Goal: Information Seeking & Learning: Check status

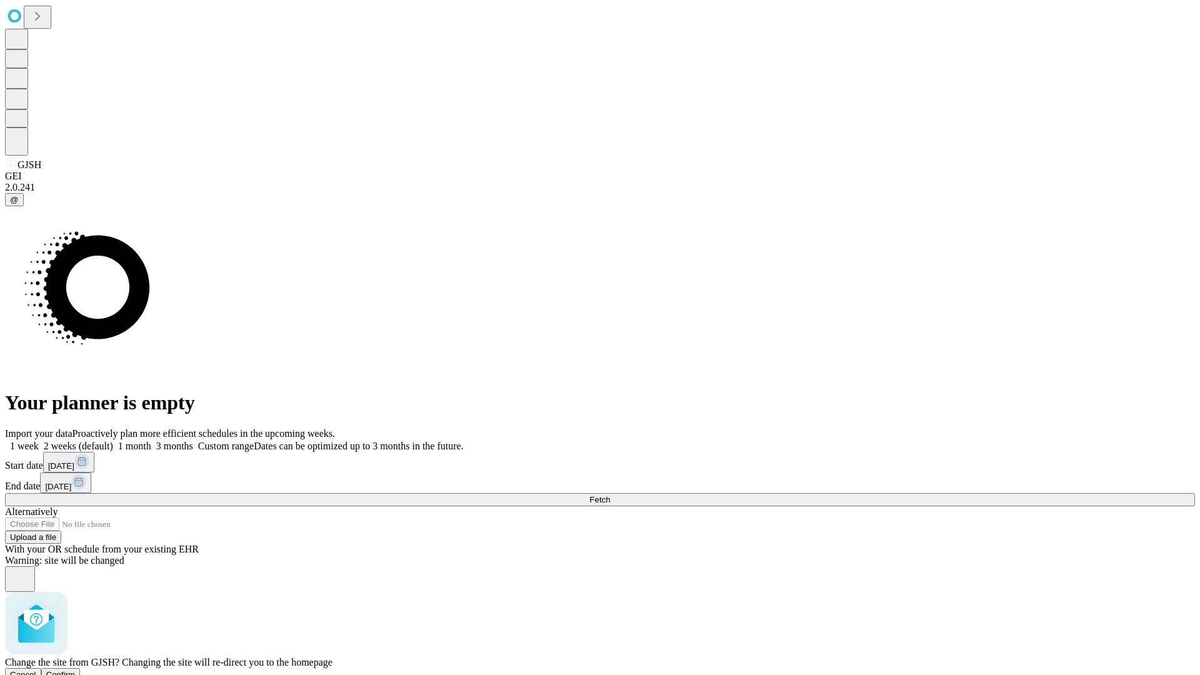
click at [76, 670] on span "Confirm" at bounding box center [60, 674] width 29 height 9
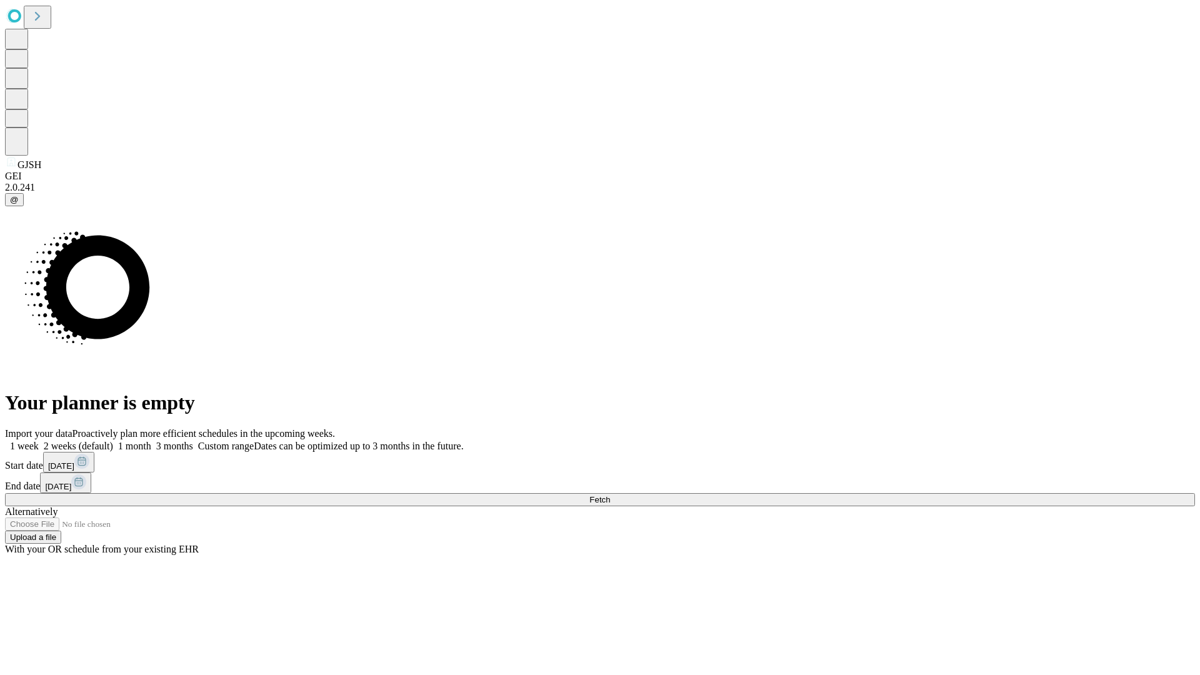
click at [39, 441] on label "1 week" at bounding box center [22, 446] width 34 height 11
click at [610, 495] on span "Fetch" at bounding box center [599, 499] width 21 height 9
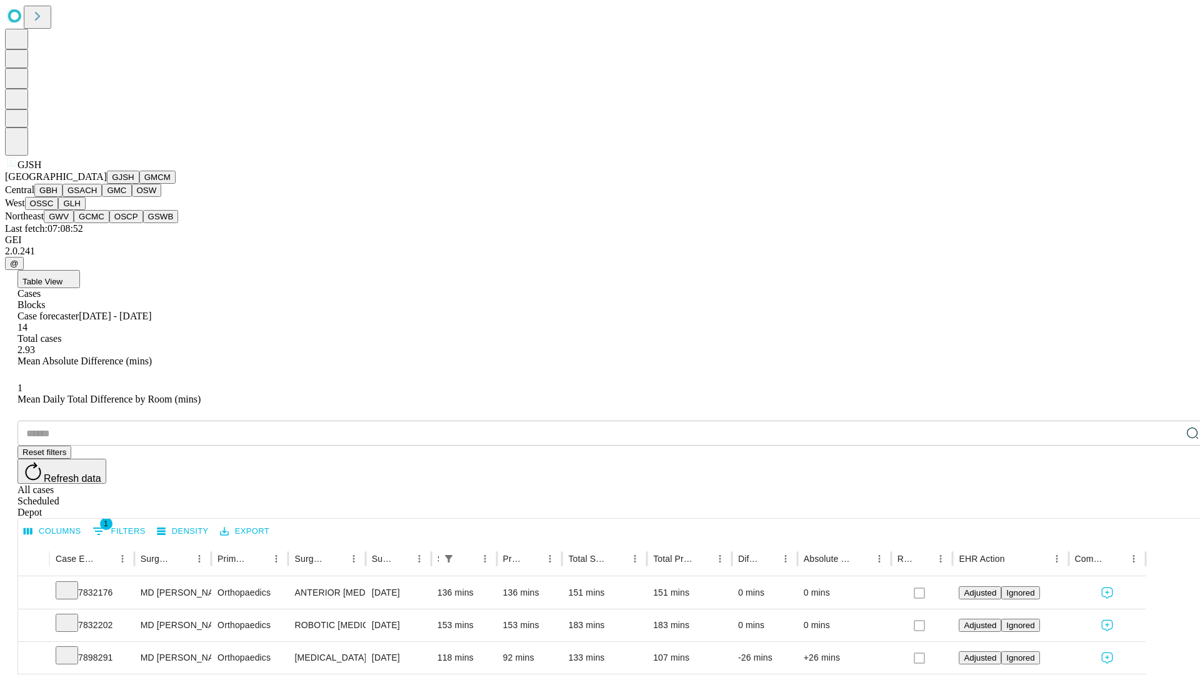
click at [139, 184] on button "GMCM" at bounding box center [157, 177] width 36 height 13
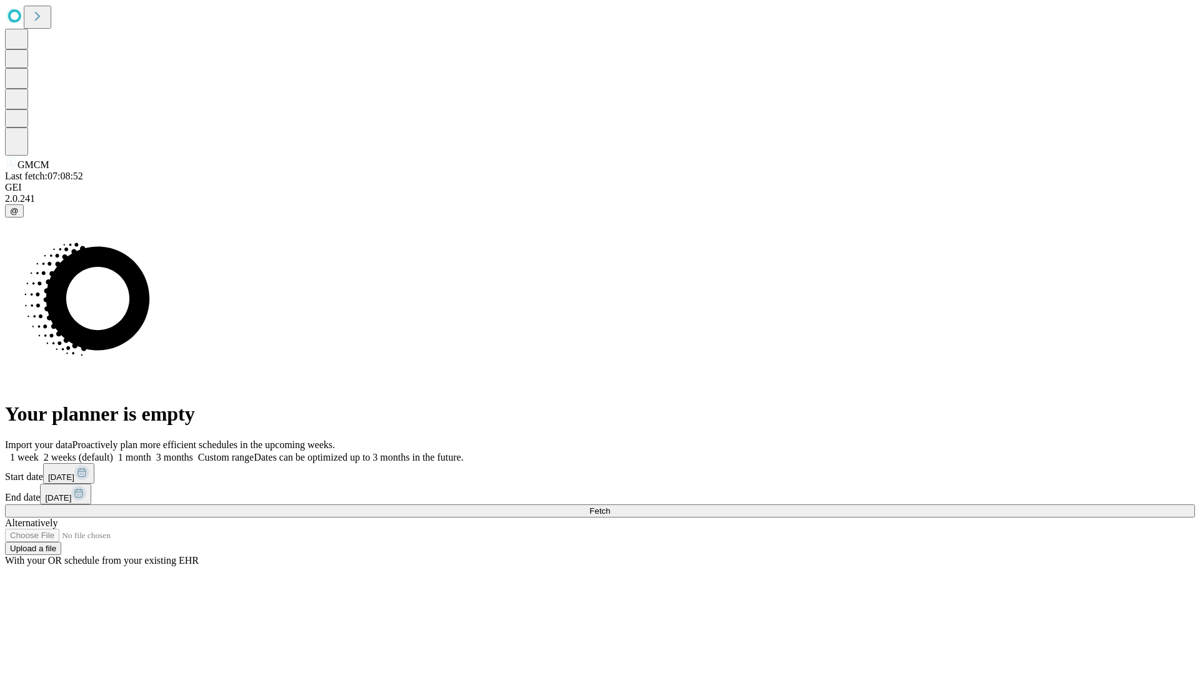
click at [39, 452] on label "1 week" at bounding box center [22, 457] width 34 height 11
click at [610, 506] on span "Fetch" at bounding box center [599, 510] width 21 height 9
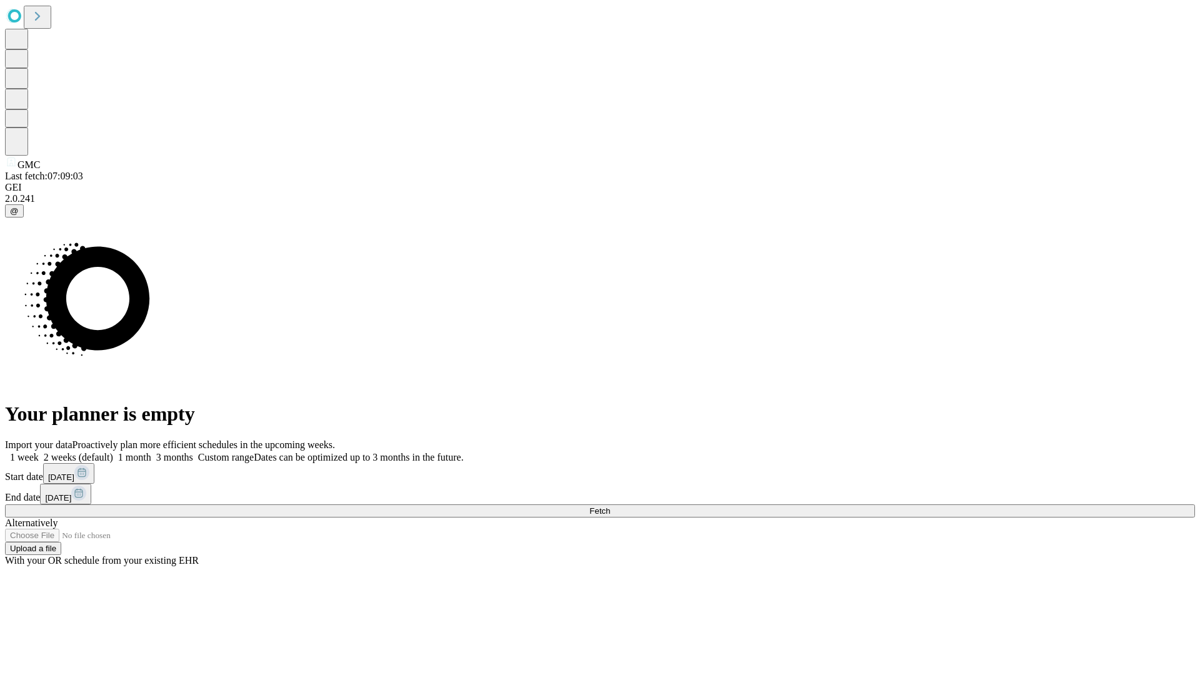
click at [39, 452] on label "1 week" at bounding box center [22, 457] width 34 height 11
click at [610, 506] on span "Fetch" at bounding box center [599, 510] width 21 height 9
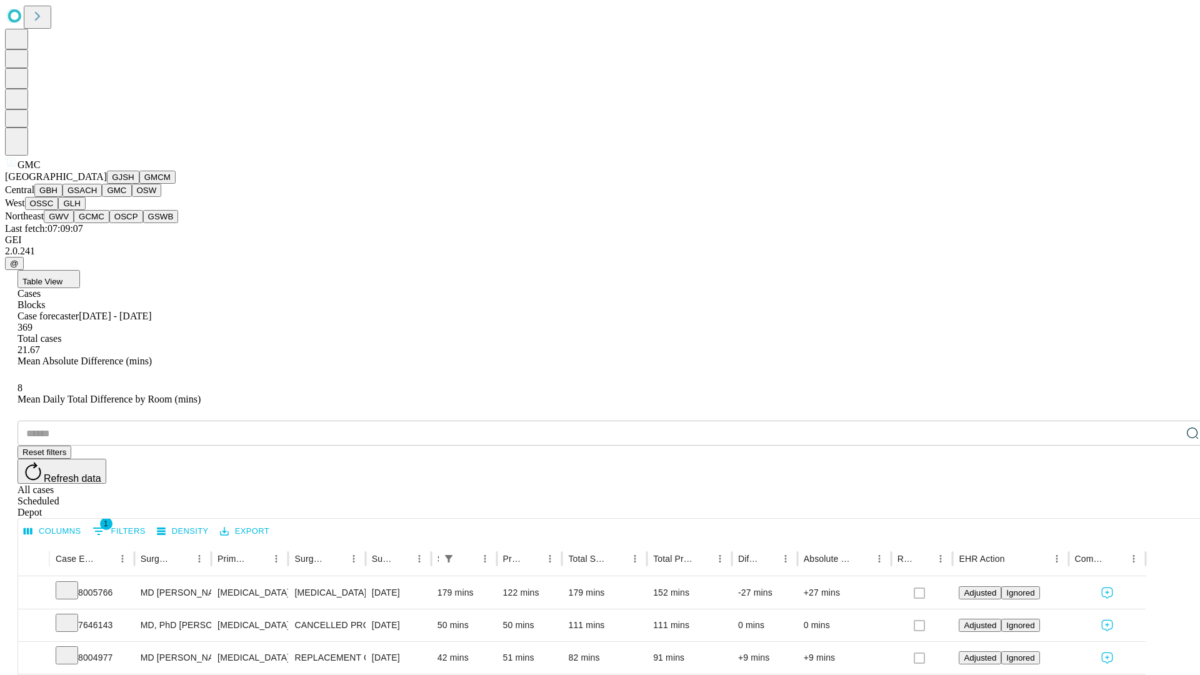
click at [132, 197] on button "OSW" at bounding box center [147, 190] width 30 height 13
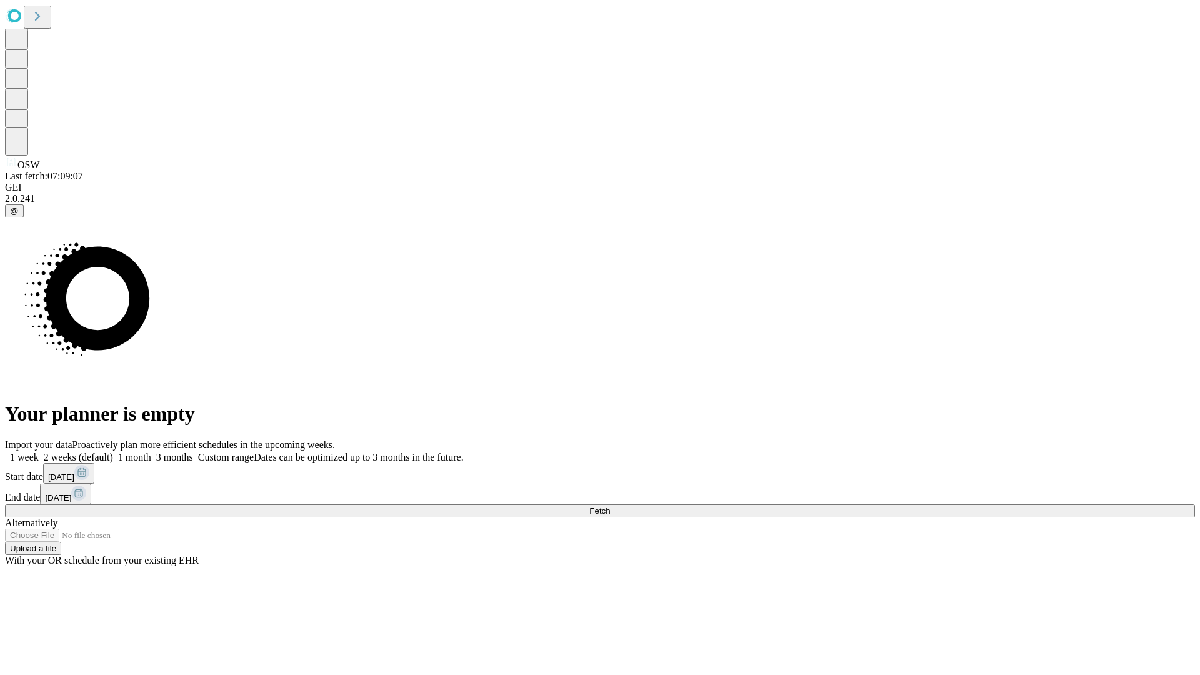
click at [39, 452] on label "1 week" at bounding box center [22, 457] width 34 height 11
click at [610, 506] on span "Fetch" at bounding box center [599, 510] width 21 height 9
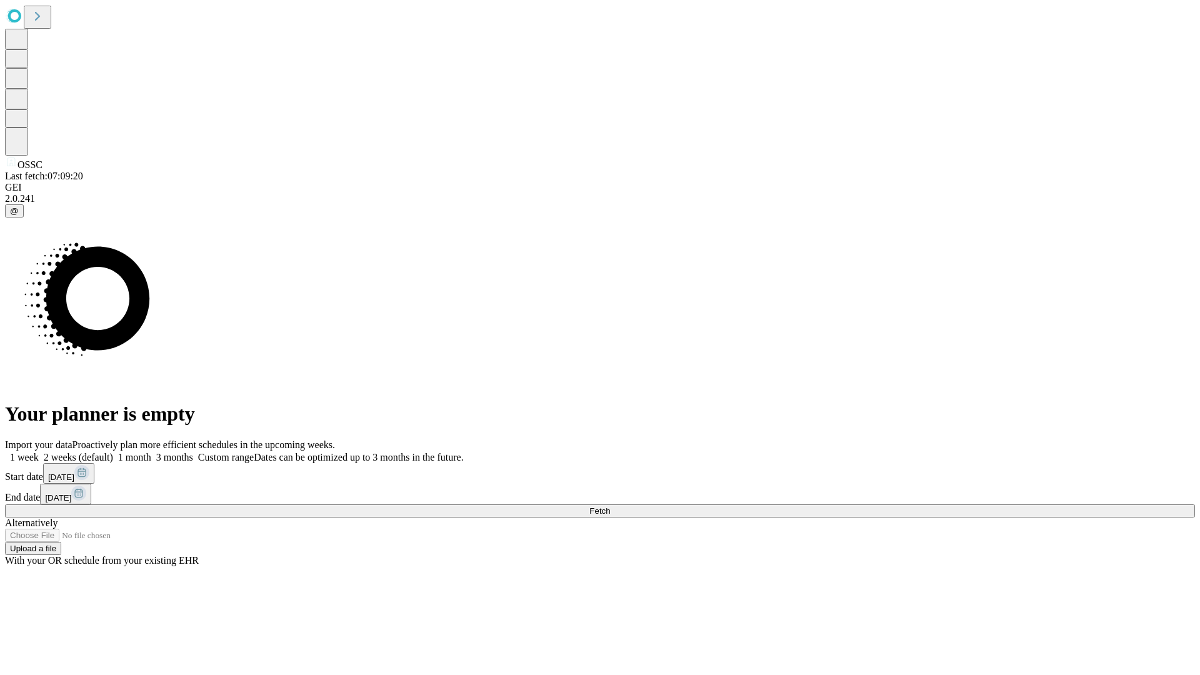
click at [39, 452] on label "1 week" at bounding box center [22, 457] width 34 height 11
click at [610, 506] on span "Fetch" at bounding box center [599, 510] width 21 height 9
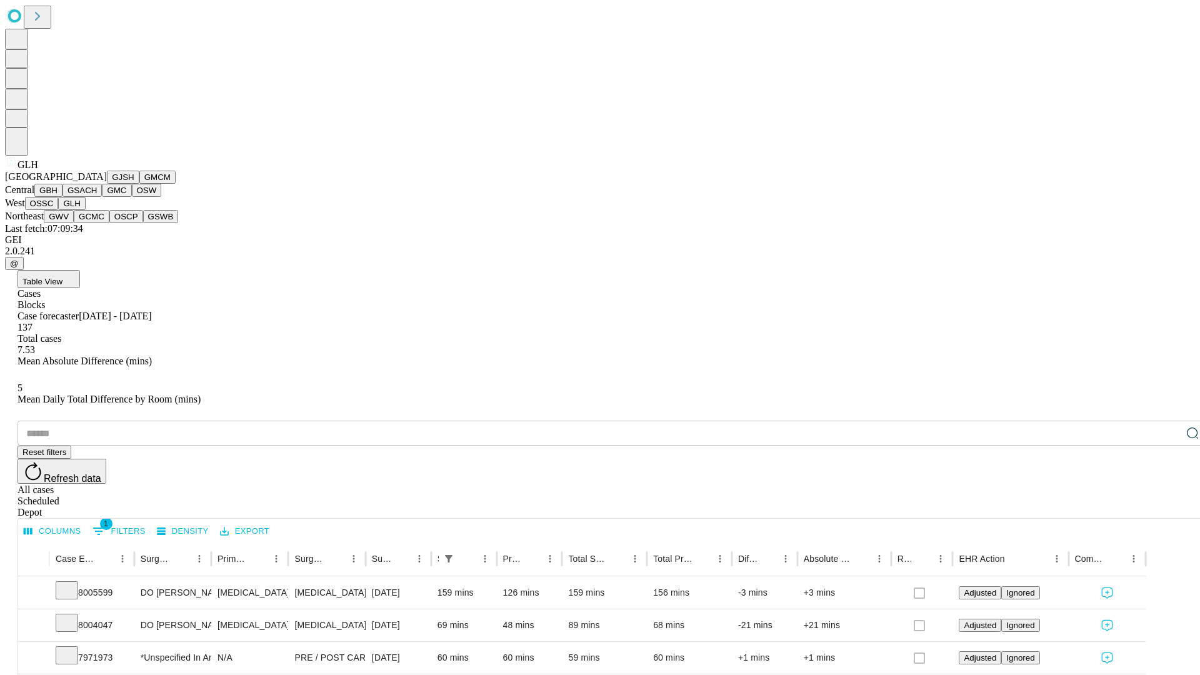
click at [74, 223] on button "GWV" at bounding box center [59, 216] width 30 height 13
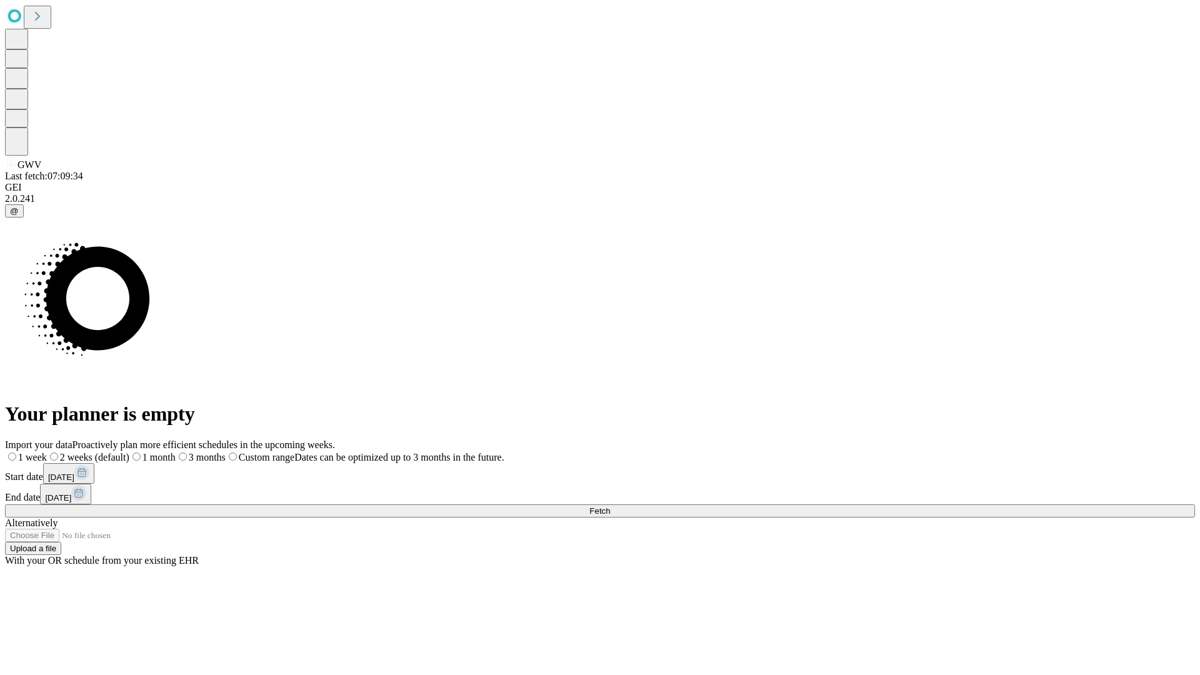
click at [47, 452] on label "1 week" at bounding box center [26, 457] width 42 height 11
click at [610, 506] on span "Fetch" at bounding box center [599, 510] width 21 height 9
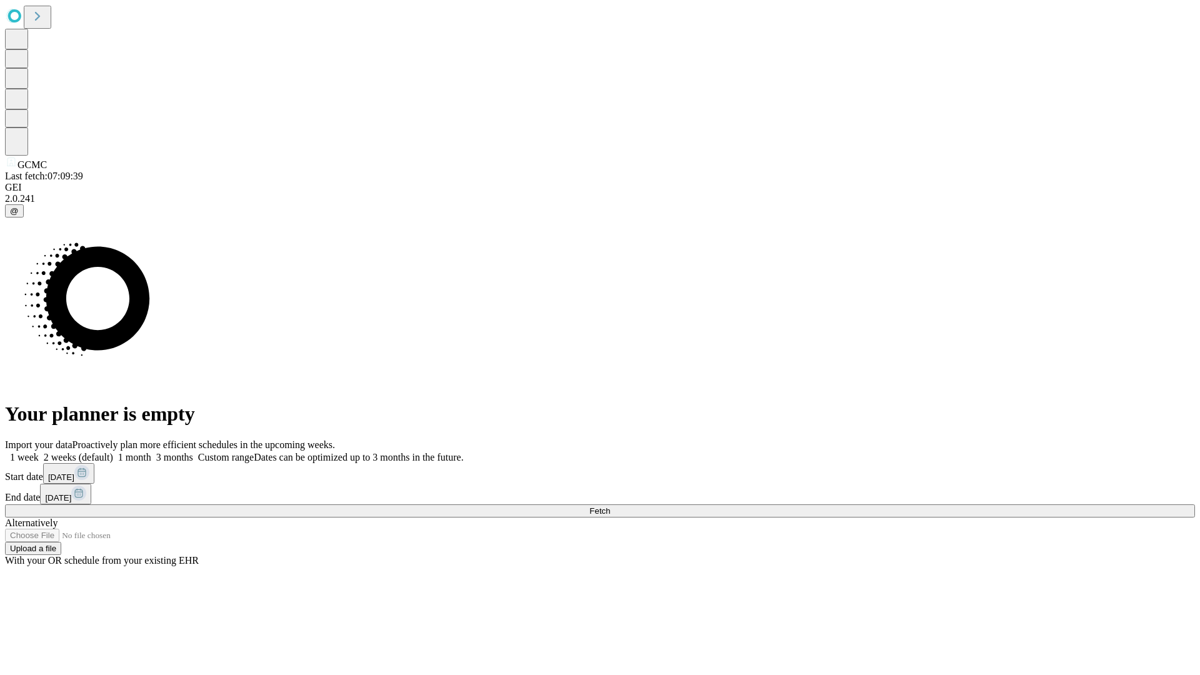
click at [39, 452] on label "1 week" at bounding box center [22, 457] width 34 height 11
click at [610, 506] on span "Fetch" at bounding box center [599, 510] width 21 height 9
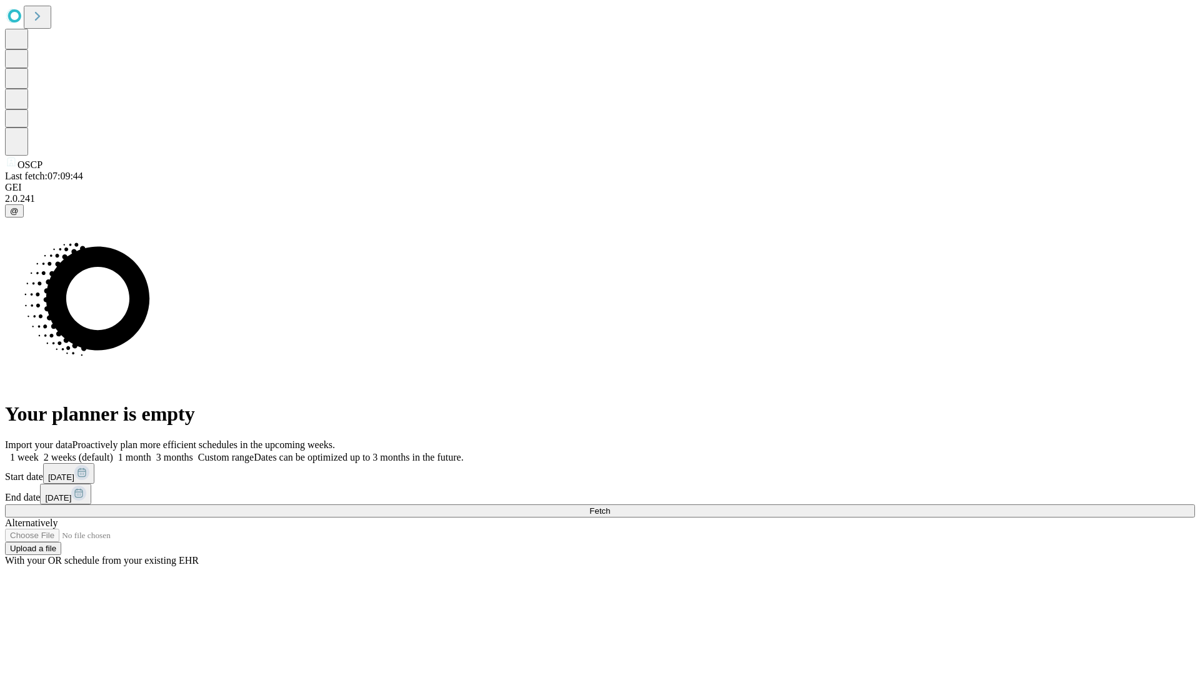
click at [39, 452] on label "1 week" at bounding box center [22, 457] width 34 height 11
click at [610, 506] on span "Fetch" at bounding box center [599, 510] width 21 height 9
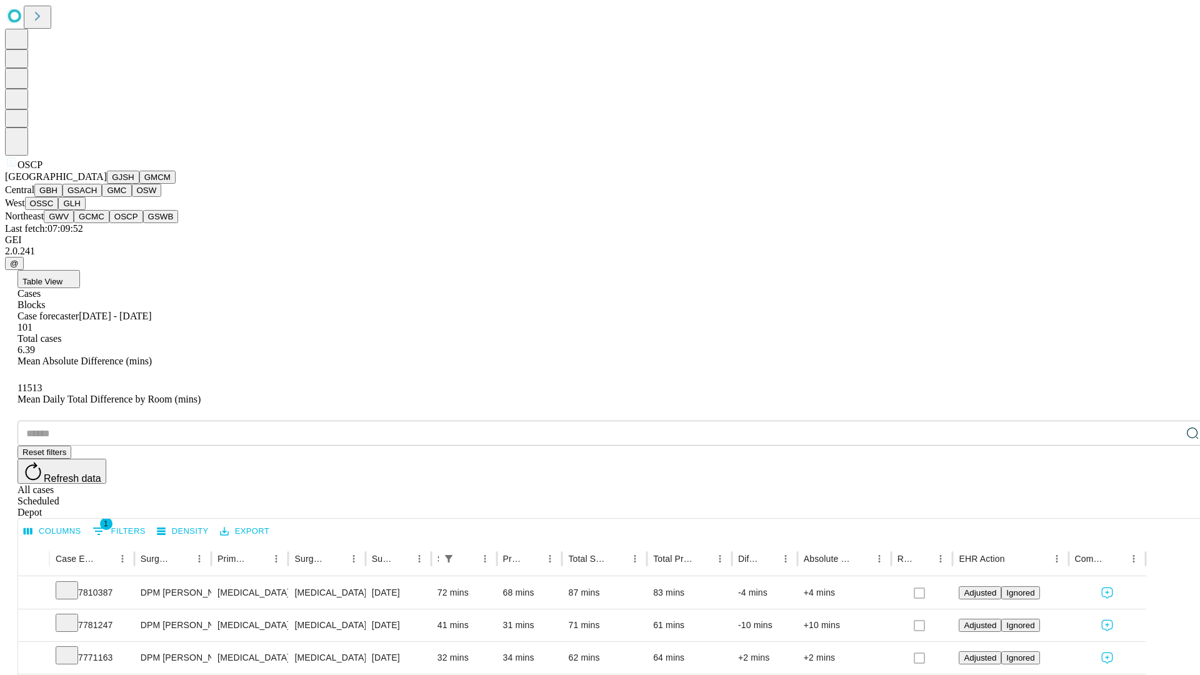
click at [143, 223] on button "GSWB" at bounding box center [161, 216] width 36 height 13
